Goal: Task Accomplishment & Management: Use online tool/utility

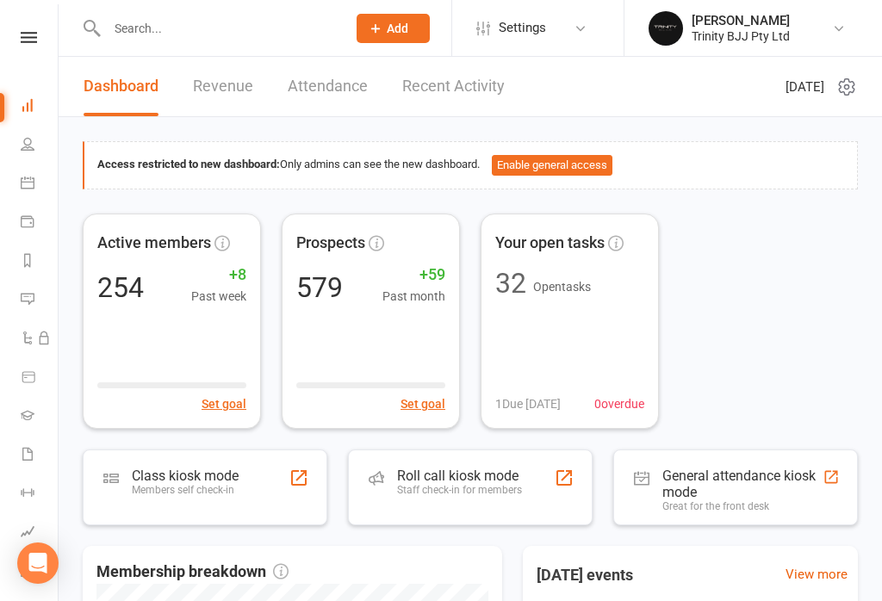
click at [190, 465] on div "Class kiosk mode Members self check-in" at bounding box center [205, 488] width 245 height 76
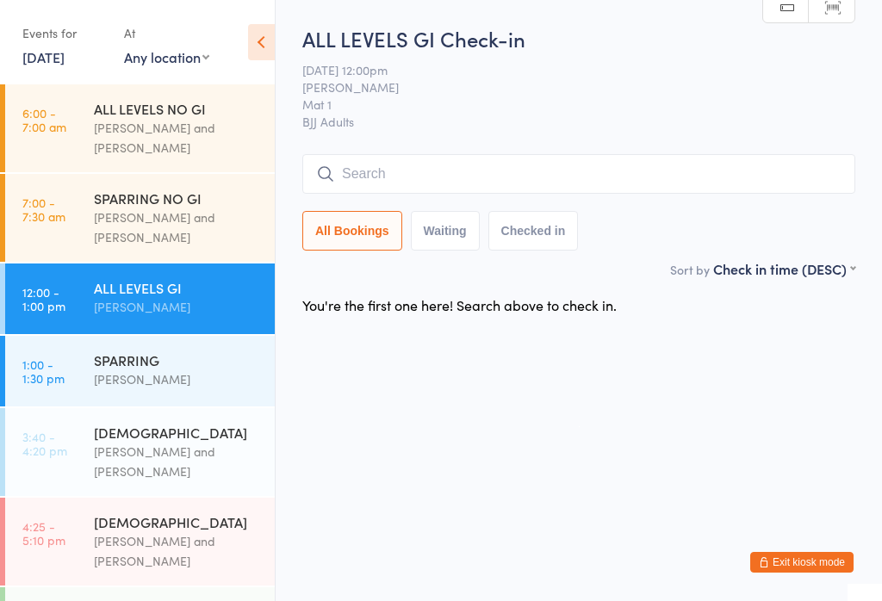
click at [179, 296] on div "ALL LEVELS GI" at bounding box center [177, 287] width 166 height 19
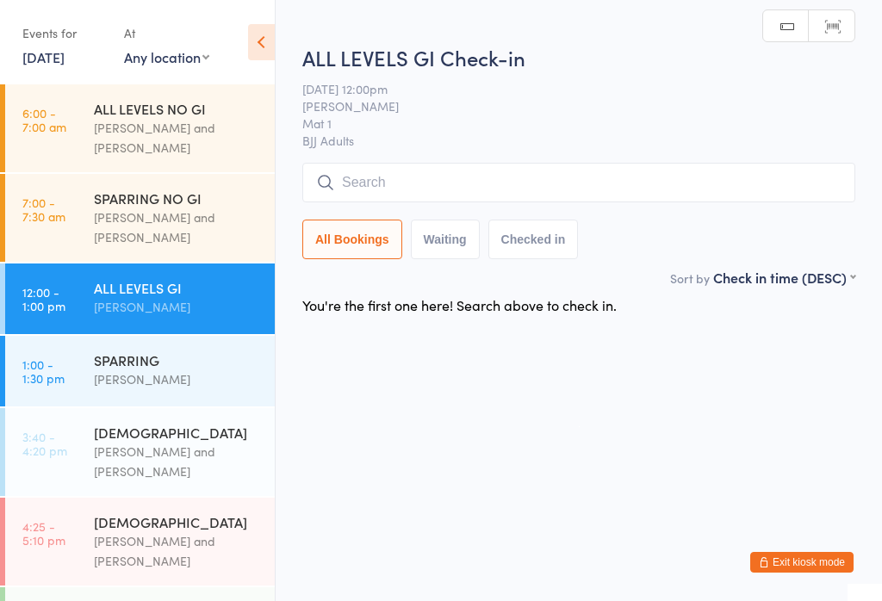
click at [432, 186] on input "search" at bounding box center [578, 183] width 553 height 40
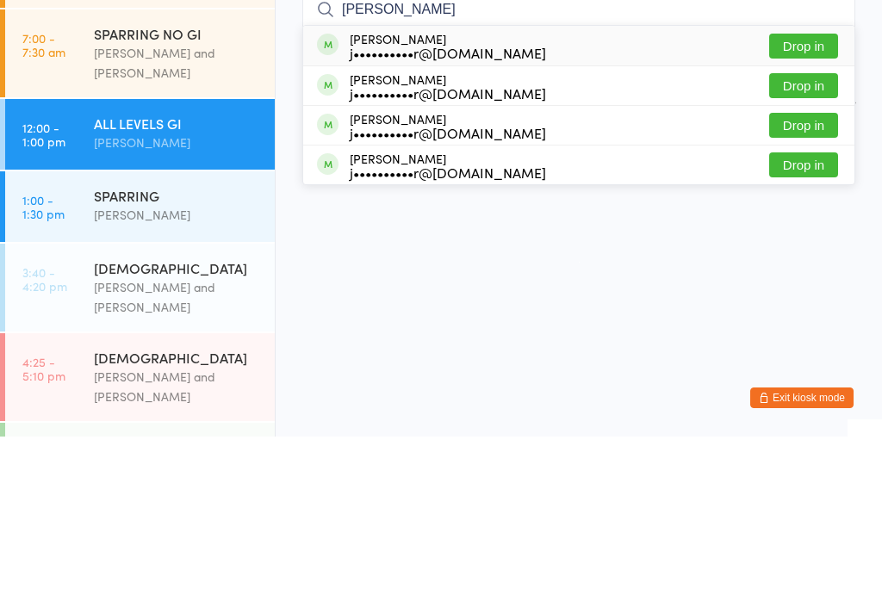
type input "[PERSON_NAME]"
click at [820, 317] on button "Drop in" at bounding box center [803, 329] width 69 height 25
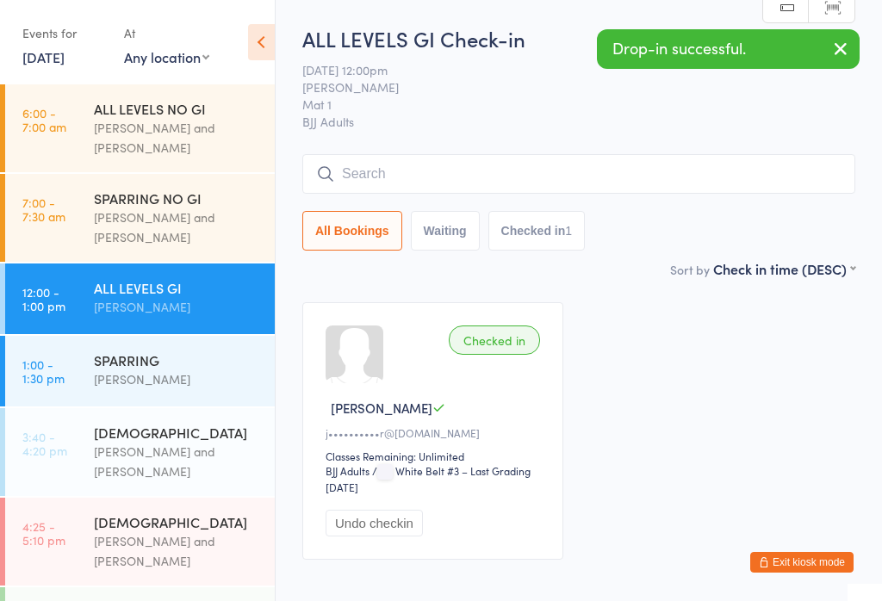
click at [443, 178] on input "search" at bounding box center [578, 174] width 553 height 40
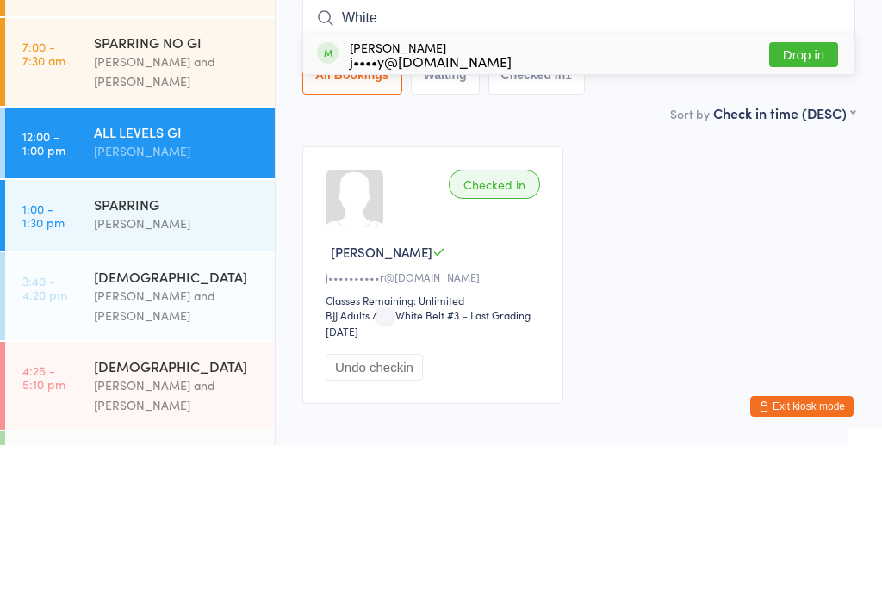
type input "White"
click at [805, 198] on button "Drop in" at bounding box center [803, 210] width 69 height 25
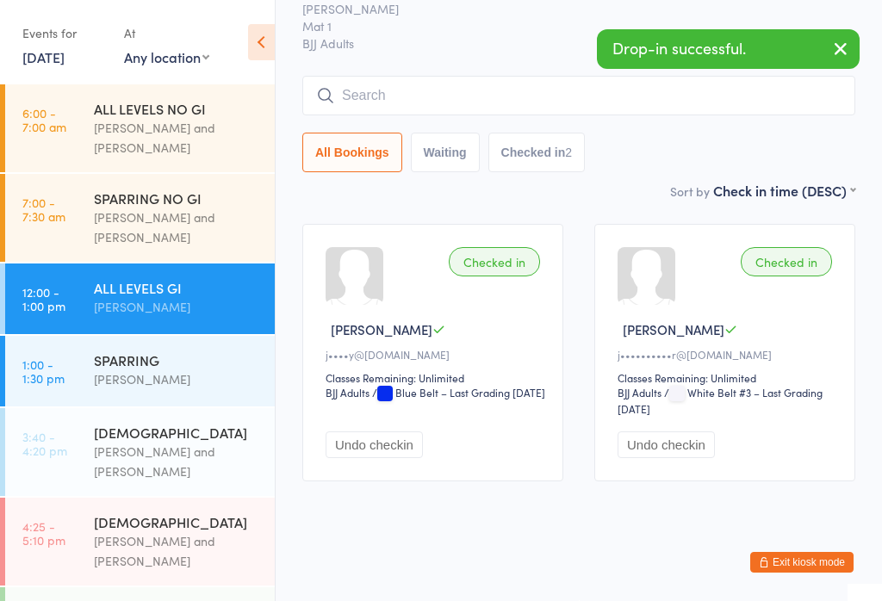
click at [164, 370] on div "SPARRING" at bounding box center [177, 360] width 166 height 19
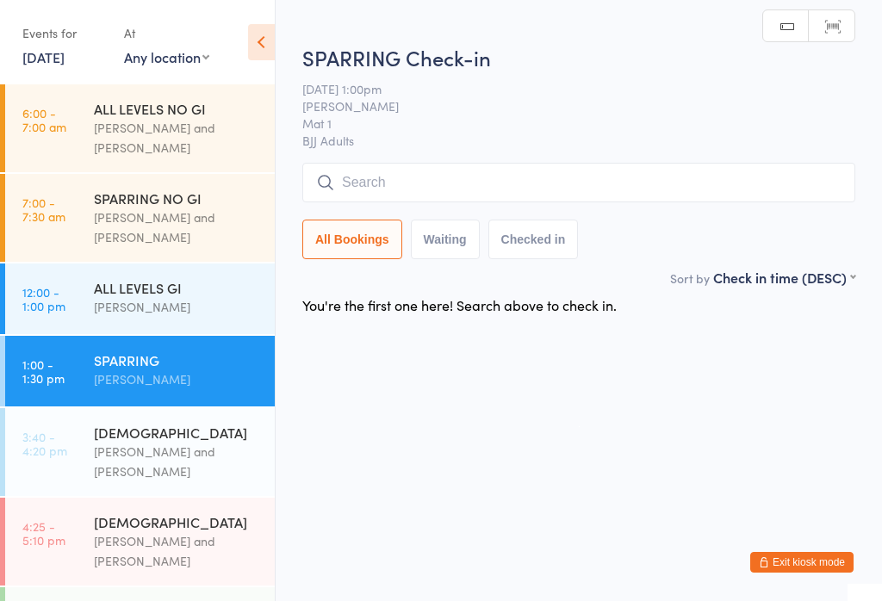
click at [444, 181] on input "search" at bounding box center [578, 183] width 553 height 40
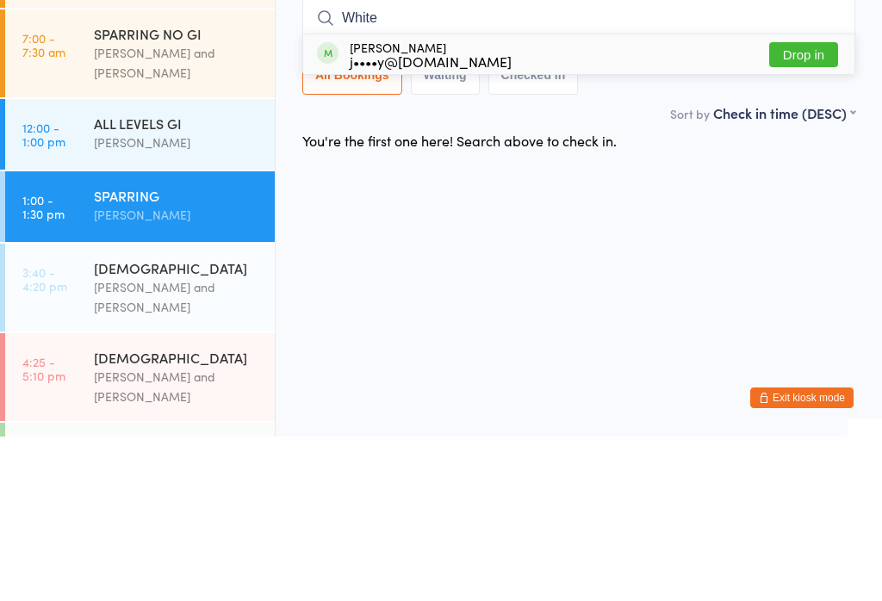
type input "White"
click at [817, 207] on button "Drop in" at bounding box center [803, 219] width 69 height 25
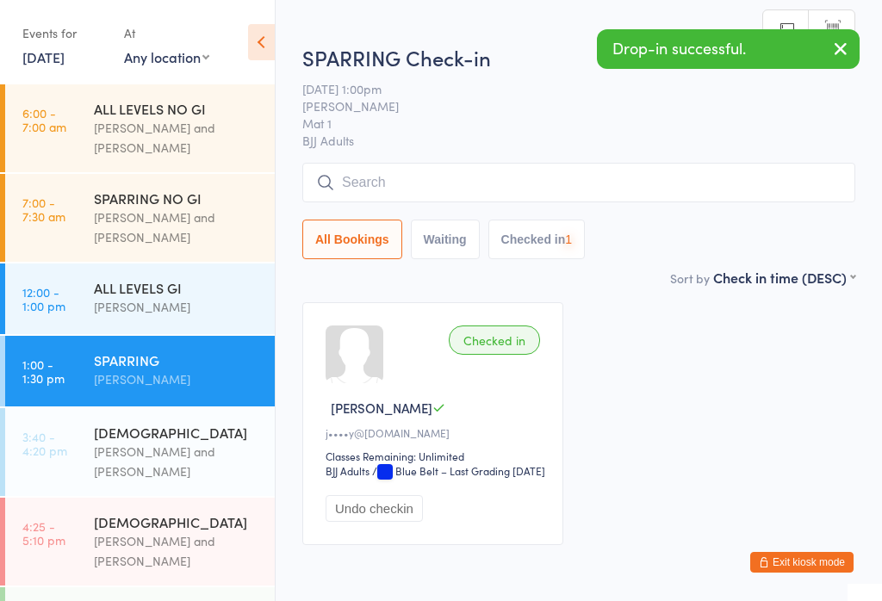
click at [164, 323] on div "ALL LEVELS GI Otamar Barreto" at bounding box center [184, 298] width 181 height 68
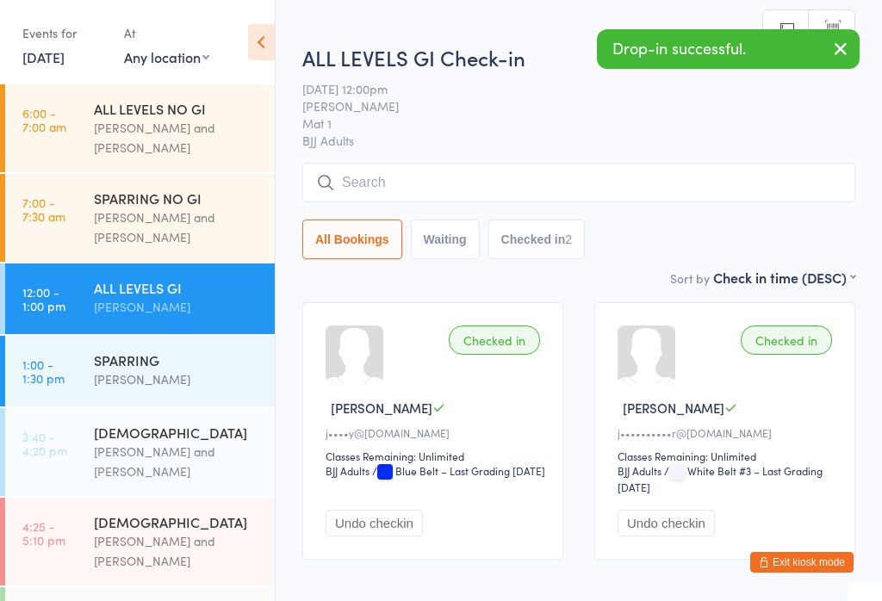
click at [613, 174] on input "search" at bounding box center [578, 183] width 553 height 40
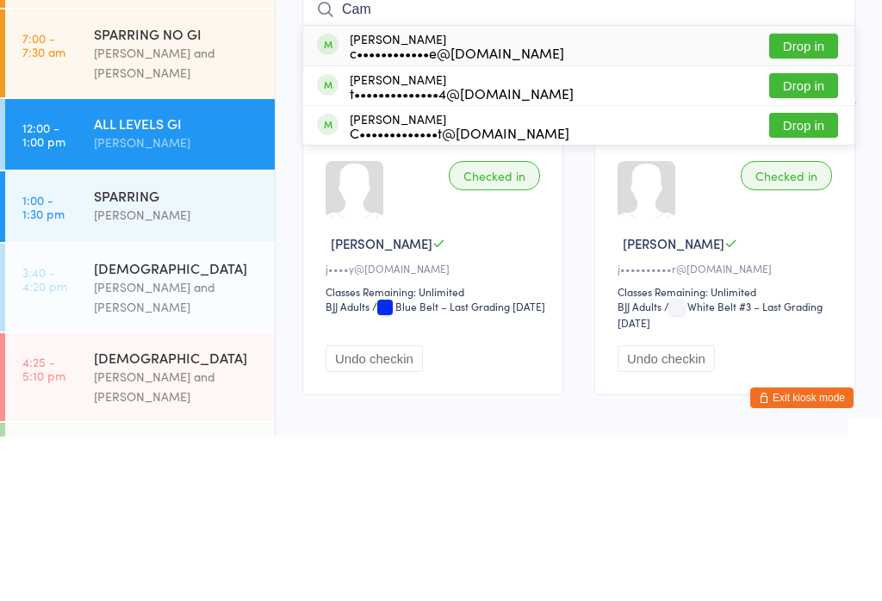
click at [863, 287] on div "Checked in Jeremy W j••••y@kempbridge.com Classes Remaining: Unlimited BJJ Adul…" at bounding box center [579, 431] width 584 height 289
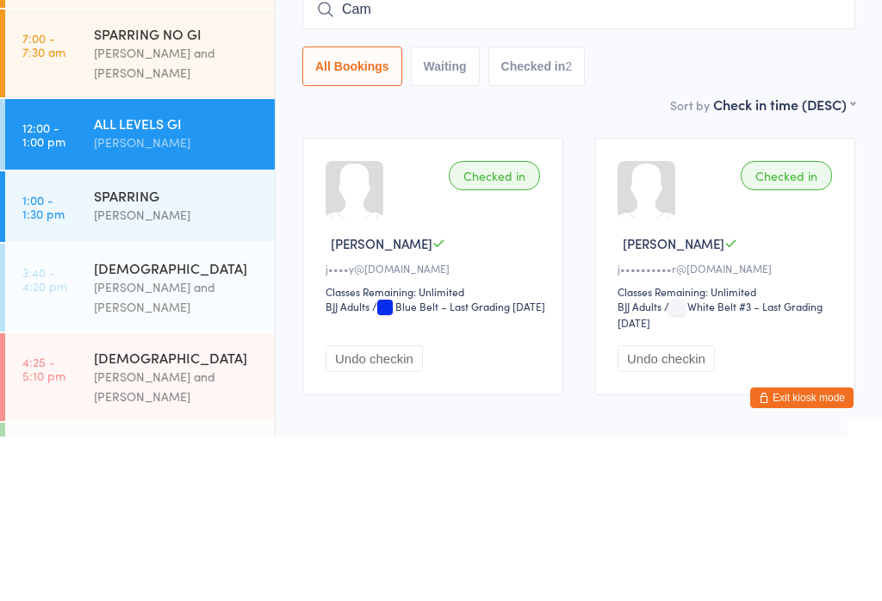
scroll to position [101, 0]
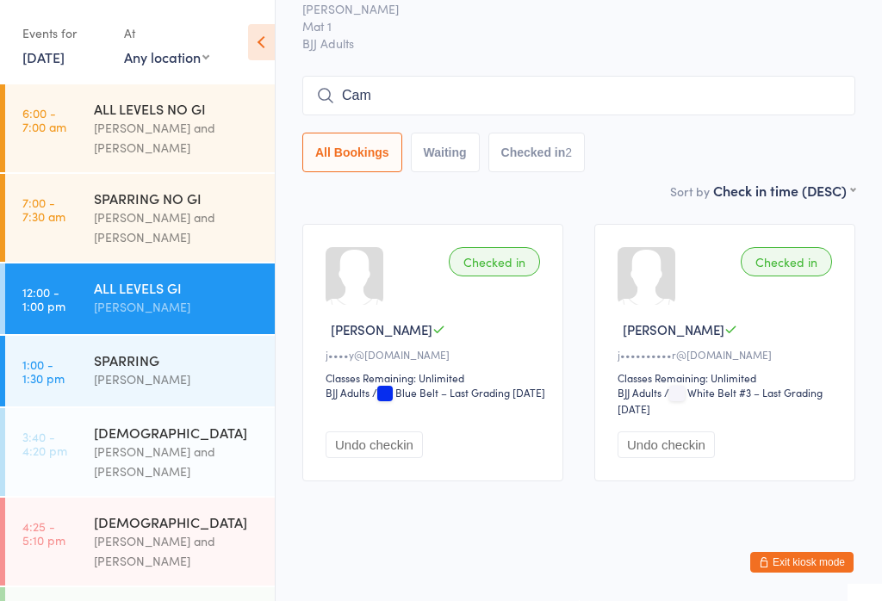
click at [425, 76] on input "Cam" at bounding box center [578, 96] width 553 height 40
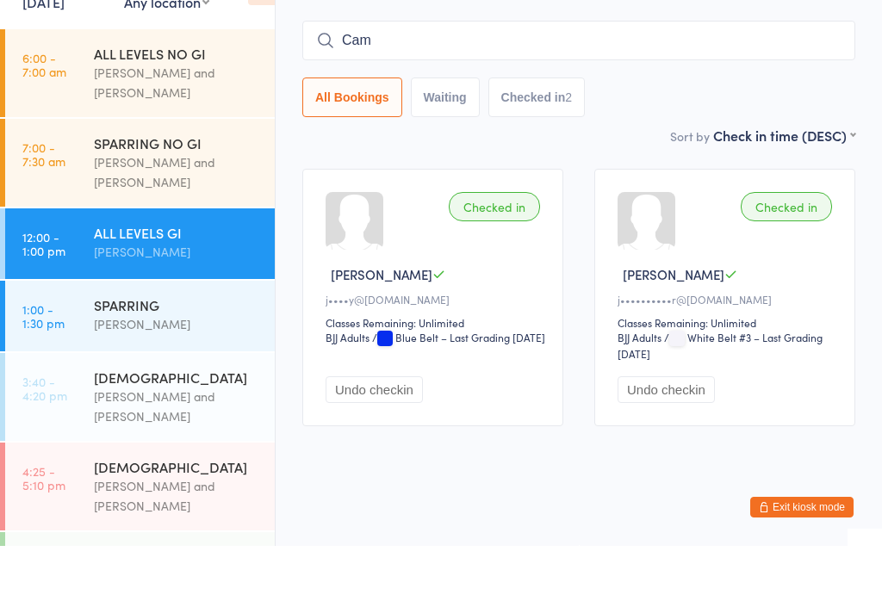
click at [622, 76] on input "Cam" at bounding box center [578, 96] width 553 height 40
type input "C"
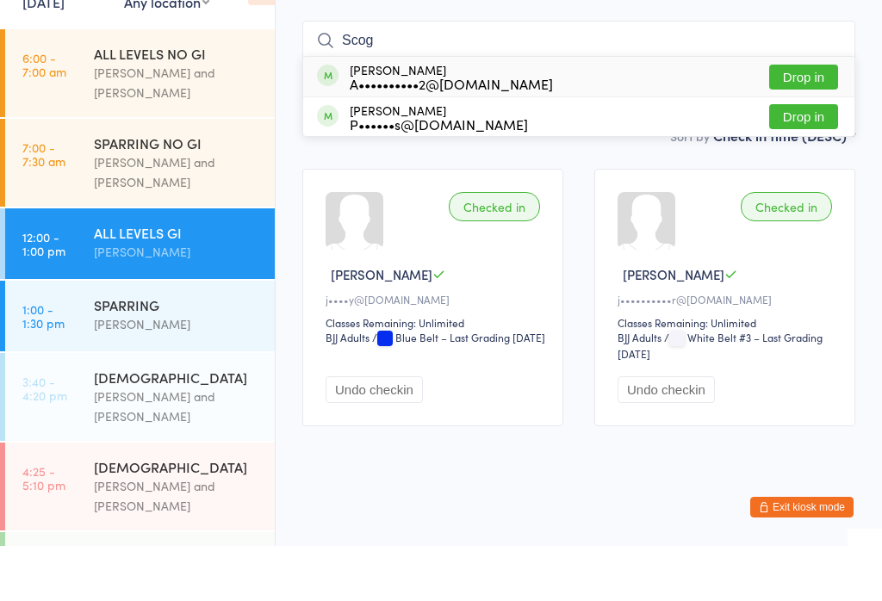
type input "Scog"
click at [545, 112] on div "Andrew Scognamiglio A••••••••••2@gmail.com Drop in" at bounding box center [578, 132] width 551 height 40
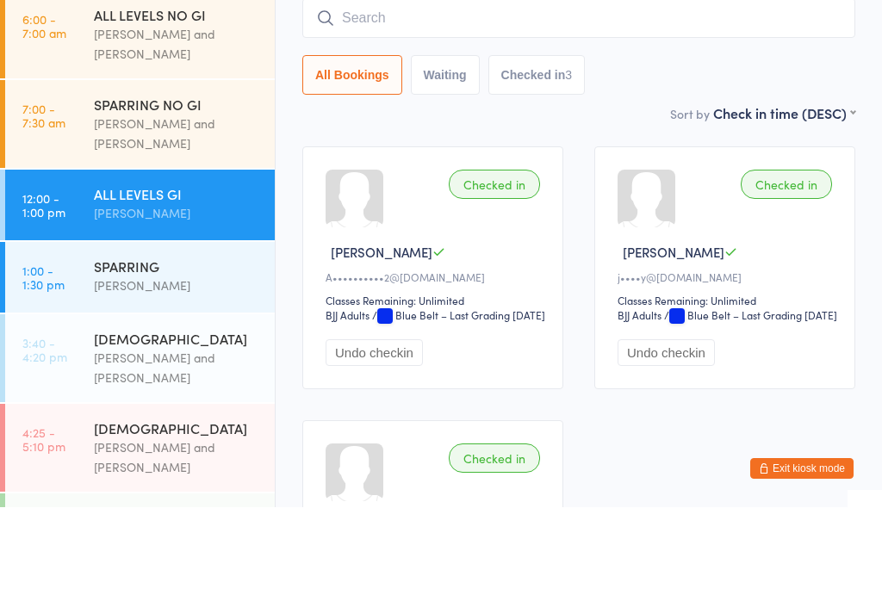
scroll to position [58, 0]
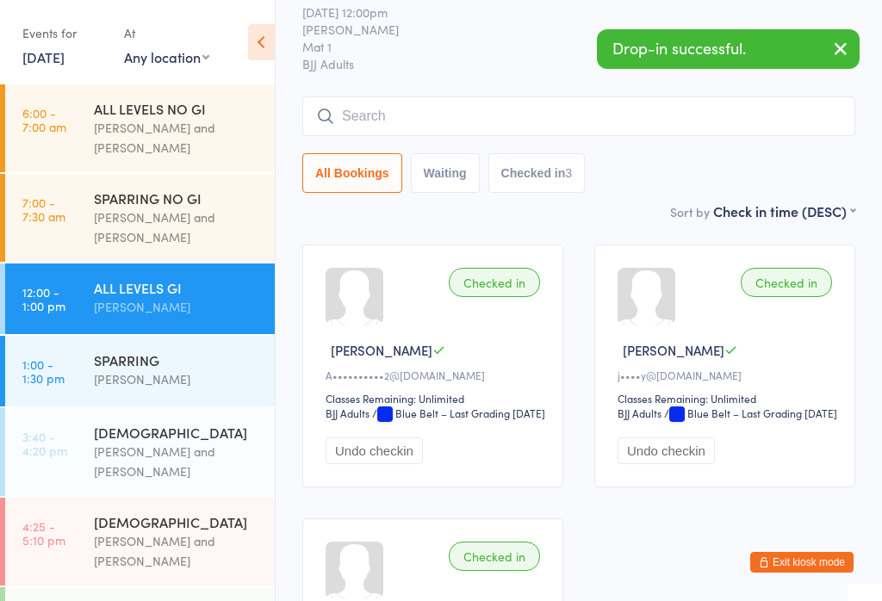
click at [634, 146] on div "All Bookings Waiting Checked in 3" at bounding box center [578, 145] width 553 height 97
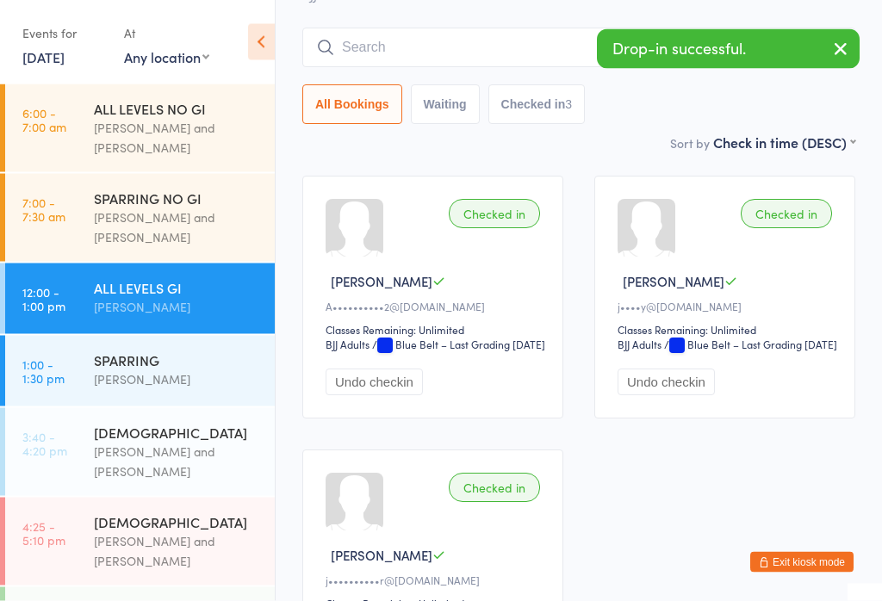
scroll to position [172, 0]
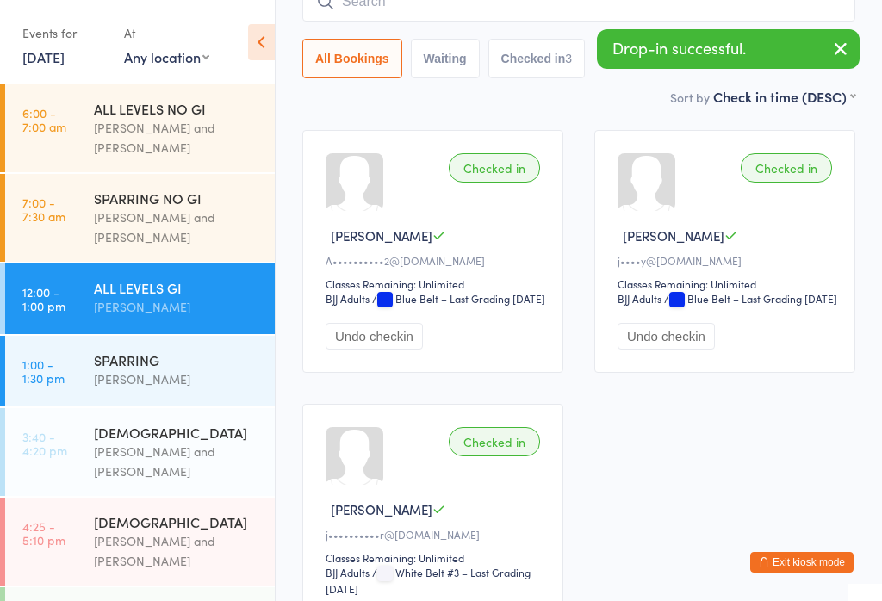
click at [265, 44] on icon at bounding box center [261, 42] width 27 height 36
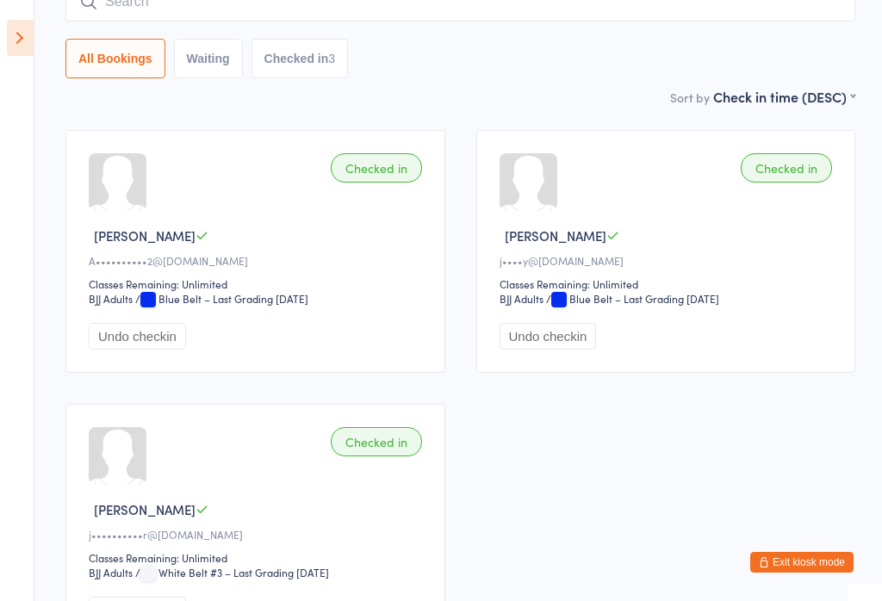
click at [124, 71] on button "All Bookings" at bounding box center [115, 59] width 100 height 40
click at [27, 32] on icon at bounding box center [20, 38] width 27 height 36
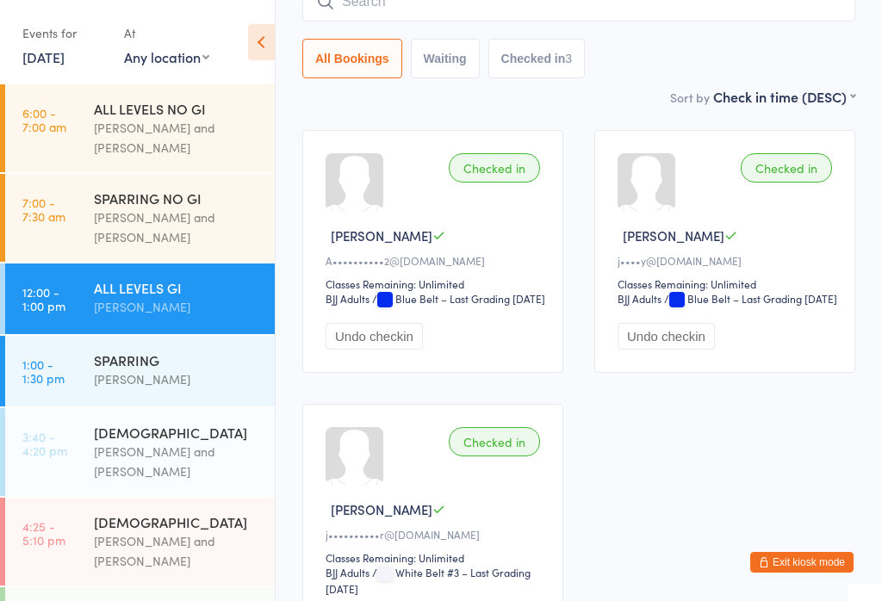
click at [63, 60] on link "11 Sep, 2025" at bounding box center [43, 56] width 42 height 19
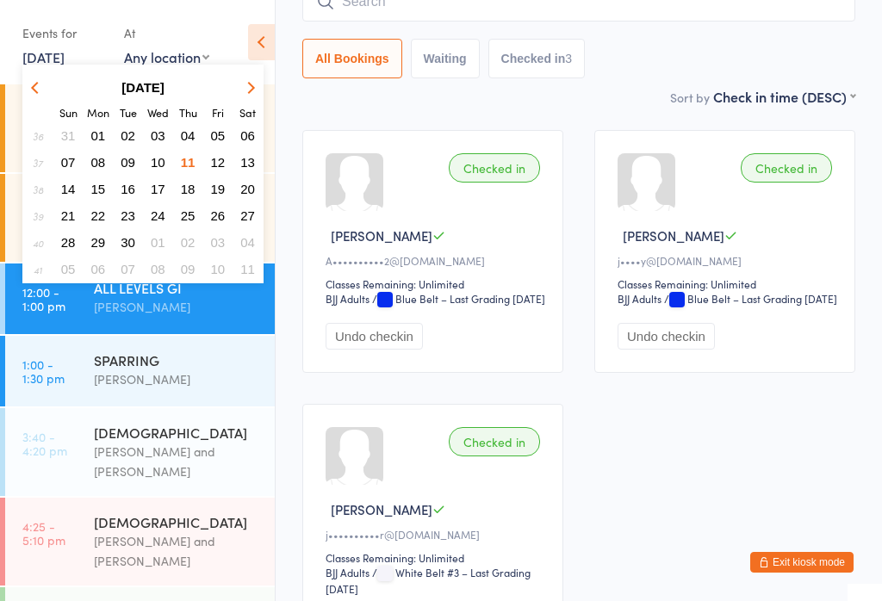
click at [166, 161] on button "10" at bounding box center [158, 162] width 27 height 23
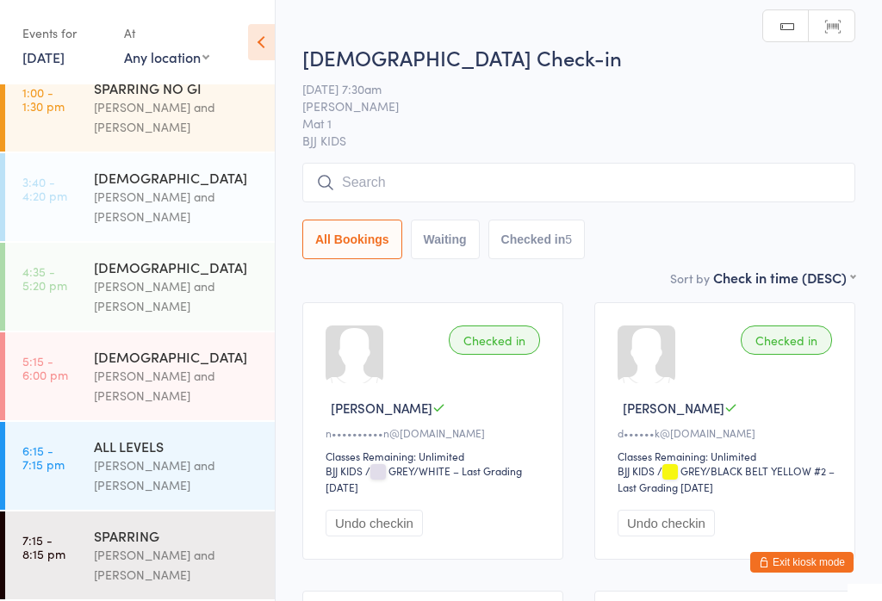
scroll to position [195, 0]
click at [185, 450] on div "ALL LEVELS" at bounding box center [177, 446] width 166 height 19
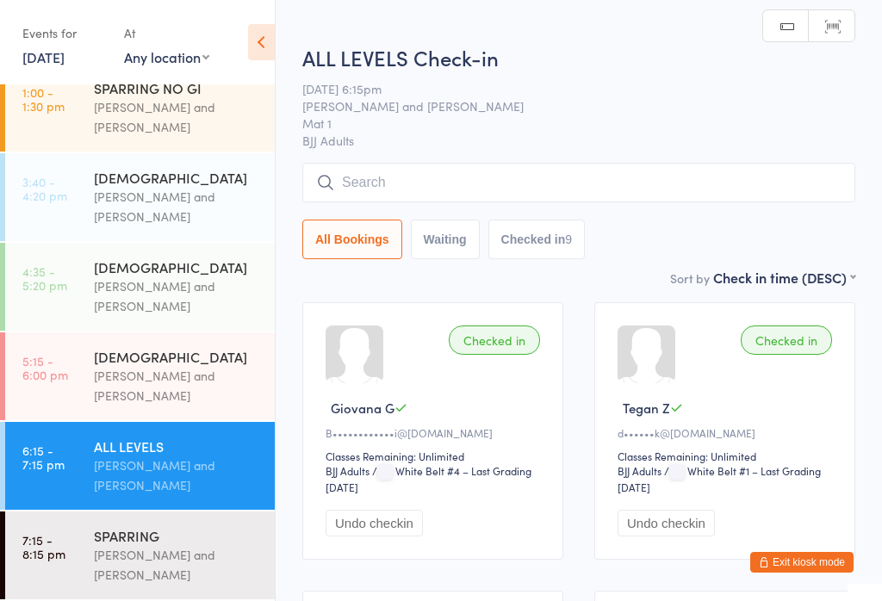
click at [452, 191] on input "search" at bounding box center [578, 183] width 553 height 40
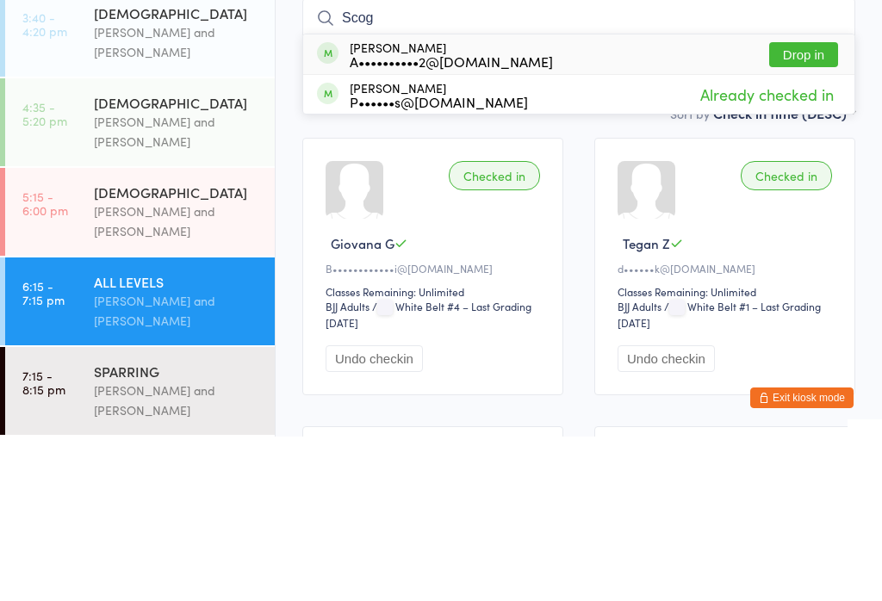
type input "Scog"
click at [518, 199] on div "Andrew Scognamiglio A••••••••••2@gmail.com Drop in" at bounding box center [578, 219] width 551 height 40
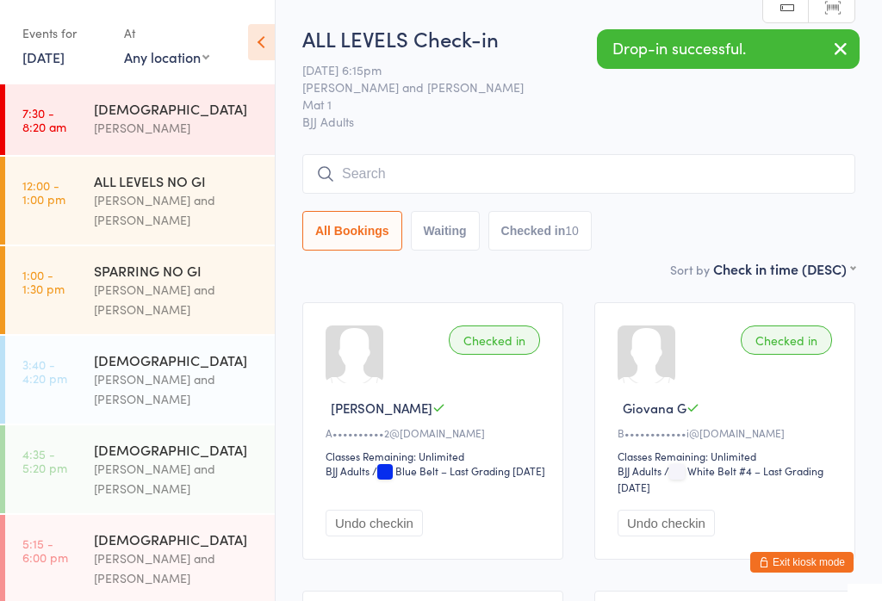
click at [528, 535] on div "Undo checkin" at bounding box center [436, 515] width 220 height 41
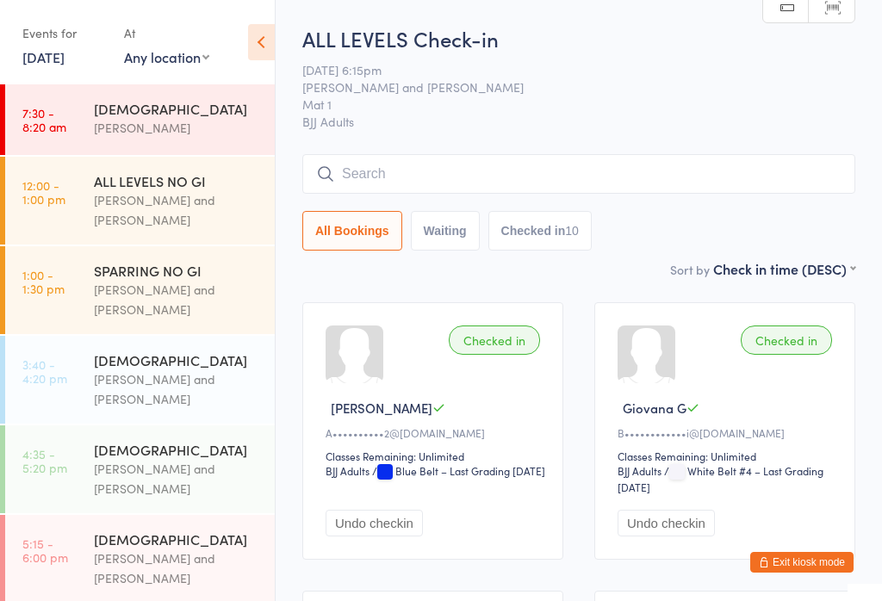
click at [65, 58] on link "10 Sep, 2025" at bounding box center [43, 56] width 42 height 19
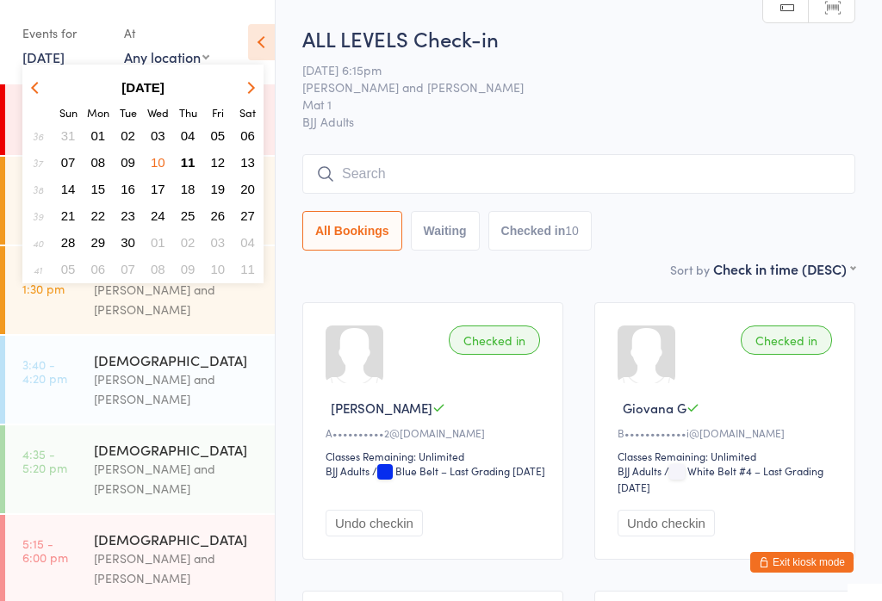
click at [190, 160] on span "11" at bounding box center [188, 162] width 15 height 15
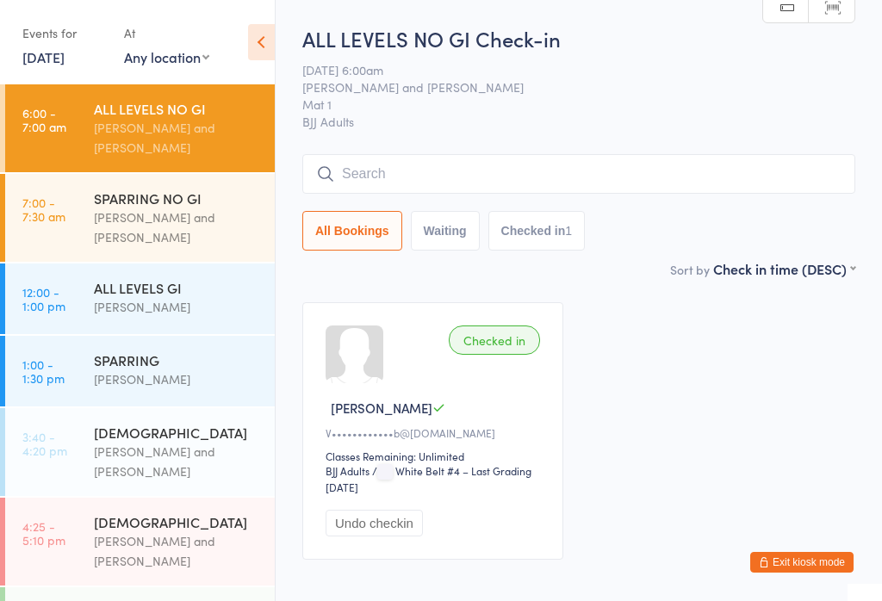
click at [476, 160] on input "search" at bounding box center [578, 174] width 553 height 40
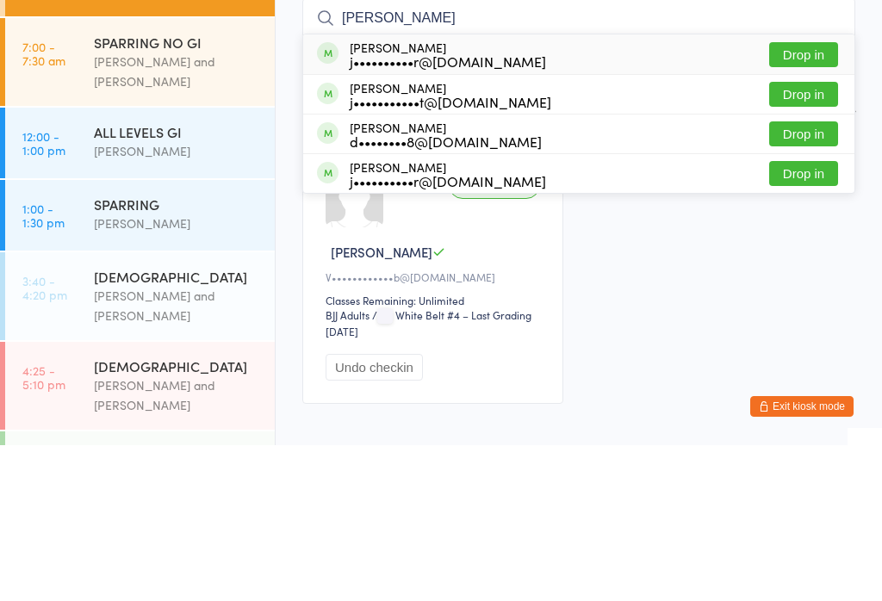
type input "Jonathan"
click at [813, 238] on button "Drop in" at bounding box center [803, 250] width 69 height 25
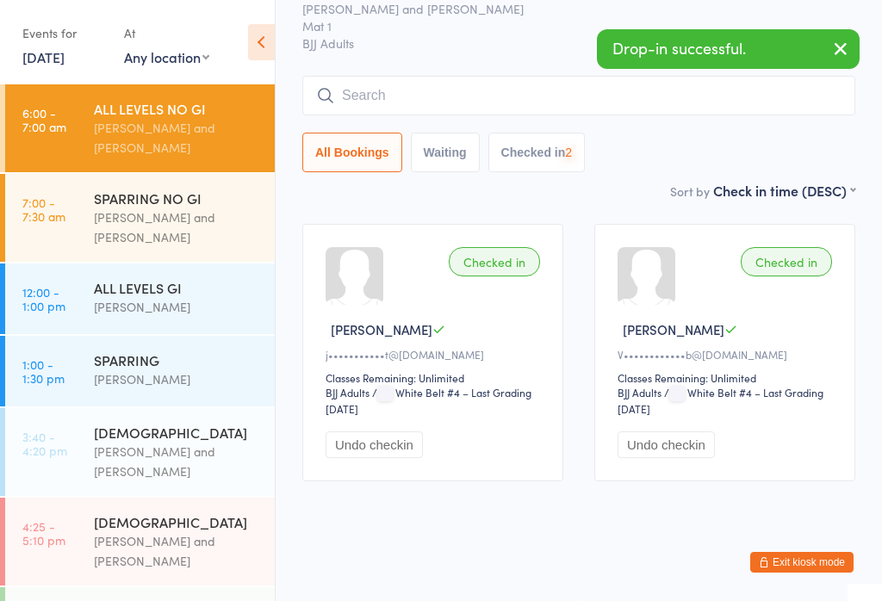
click at [179, 227] on div "Otamar Barreto and Marcelo Gomide" at bounding box center [177, 228] width 166 height 40
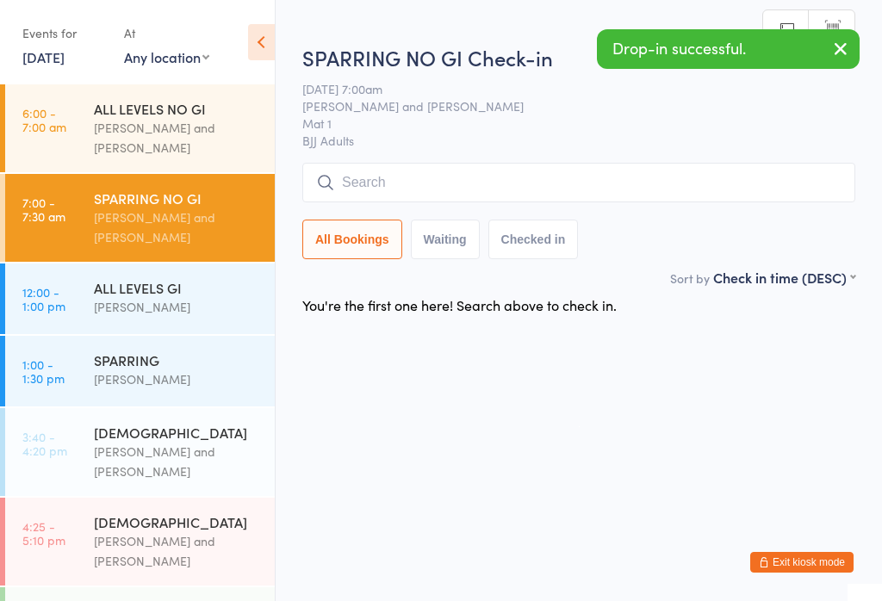
click at [443, 174] on input "search" at bounding box center [578, 183] width 553 height 40
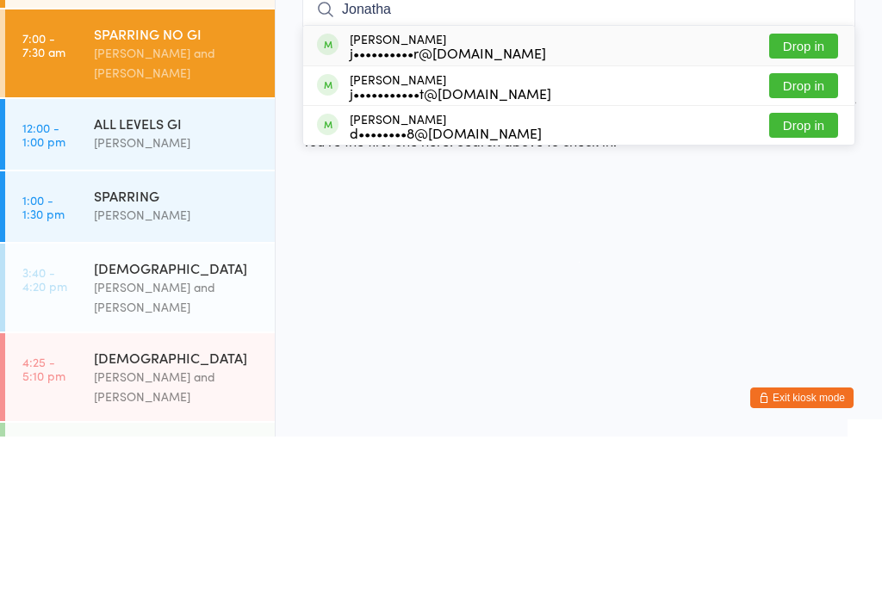
type input "Jonatha"
click at [819, 238] on button "Drop in" at bounding box center [803, 250] width 69 height 25
